Goal: Obtain resource: Download file/media

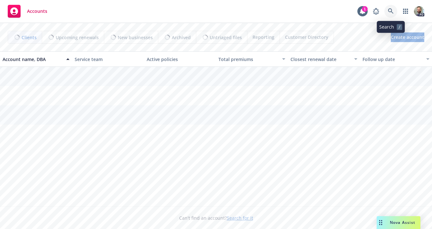
click at [391, 10] on icon at bounding box center [391, 11] width 6 height 6
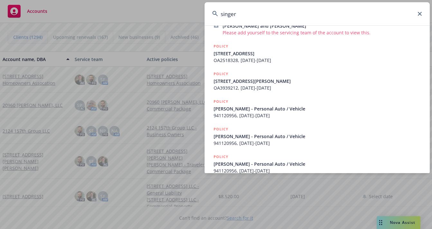
scroll to position [166, 0]
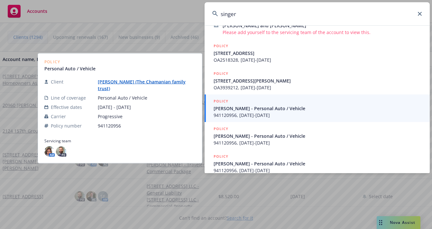
type input "singer"
click at [154, 81] on link "[PERSON_NAME] (The Chamanian family trust)" at bounding box center [142, 85] width 88 height 13
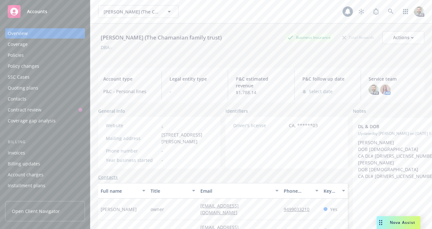
click at [18, 56] on div "Policies" at bounding box center [16, 55] width 16 height 10
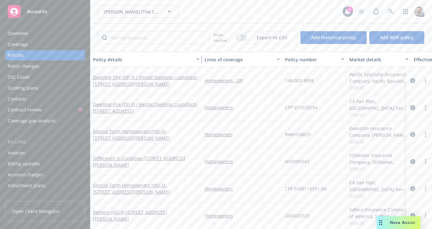
drag, startPoint x: 138, startPoint y: 58, endPoint x: 201, endPoint y: 61, distance: 63.5
click at [200, 61] on div "button" at bounding box center [198, 59] width 3 height 15
click at [242, 36] on div "button" at bounding box center [239, 37] width 5 height 5
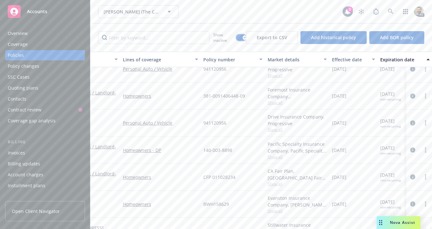
scroll to position [862, 0]
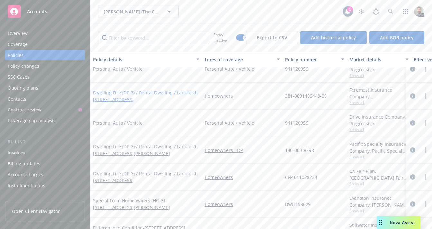
click at [137, 93] on link "Dwelling Fire (DP-3) / Rental Dwelling / Landlord - [STREET_ADDRESS]" at bounding box center [145, 96] width 105 height 13
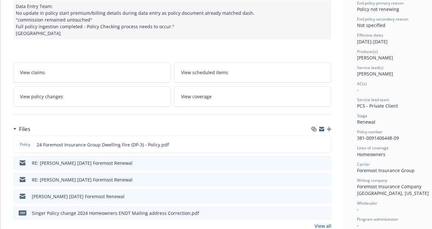
scroll to position [75, 0]
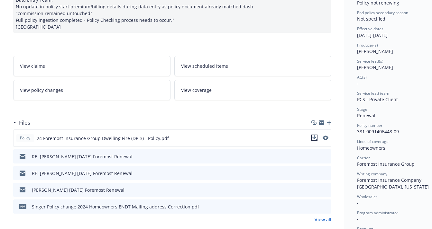
click at [315, 141] on icon "download file" at bounding box center [314, 137] width 5 height 5
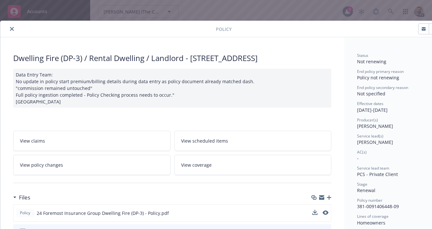
drag, startPoint x: 191, startPoint y: 59, endPoint x: 195, endPoint y: 69, distance: 10.5
click at [195, 64] on div "Dwelling Fire (DP-3) / Rental Dwelling / Landlord - [STREET_ADDRESS]" at bounding box center [172, 58] width 318 height 11
copy div "[STREET_ADDRESS]"
click at [11, 30] on icon "close" at bounding box center [12, 29] width 4 height 4
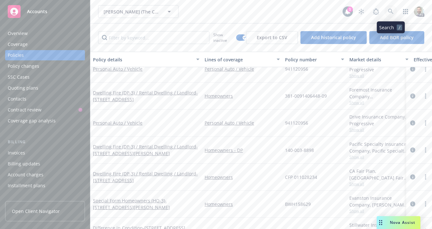
click at [390, 10] on icon at bounding box center [391, 12] width 6 height 6
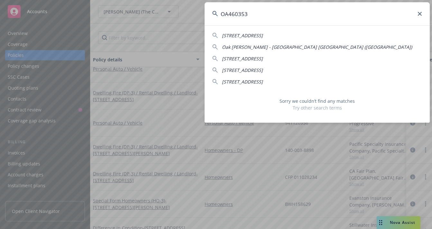
type input "OA460353"
